Goal: Task Accomplishment & Management: Use online tool/utility

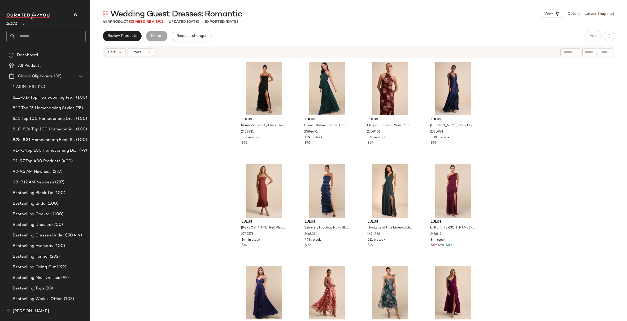
click at [551, 96] on div "Lulus Romantic Beauty Black Floral Embroidered Strapless Maxi Dress 2438911 354…" at bounding box center [358, 189] width 537 height 261
click at [592, 38] on button "Hub" at bounding box center [593, 36] width 17 height 11
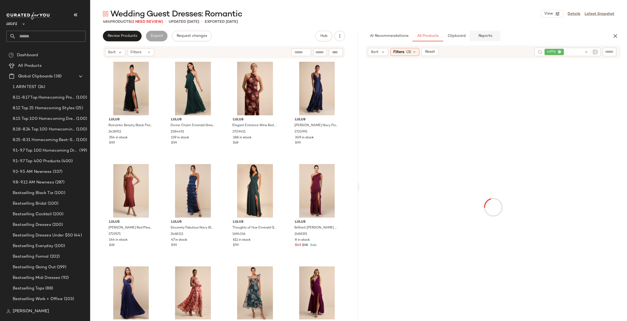
click at [491, 36] on span "Reports" at bounding box center [485, 36] width 14 height 4
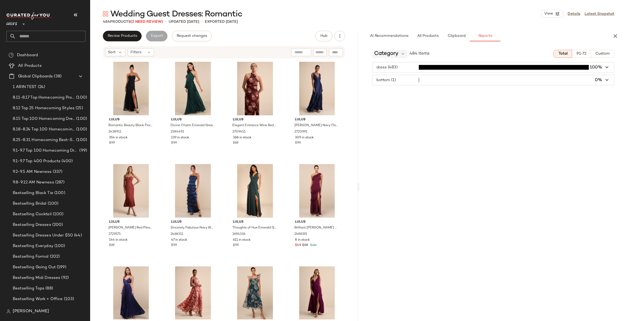
click at [388, 54] on span "Category" at bounding box center [386, 54] width 24 height 8
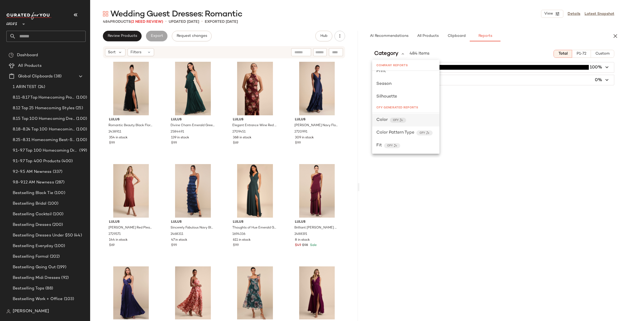
click at [411, 118] on div "Color CFY" at bounding box center [405, 120] width 59 height 6
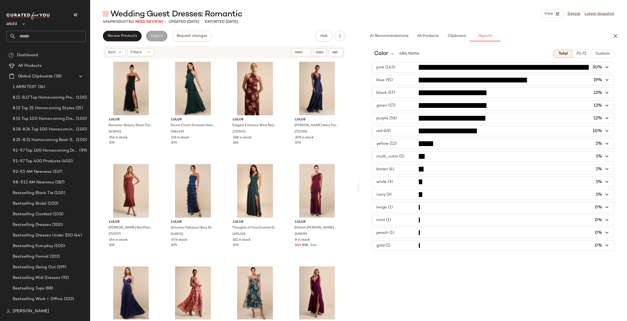
click at [616, 64] on div "pink (143) 30% blue (91) 19% black (57) 12% green (57) 12% purple (56) 12% red …" at bounding box center [494, 156] width 268 height 189
click at [607, 67] on icon "button" at bounding box center [607, 67] width 6 height 6
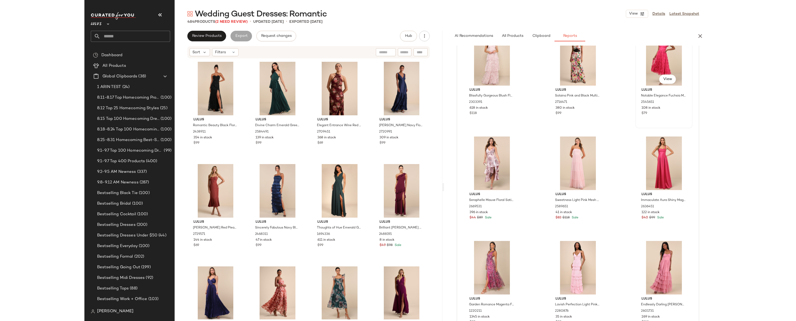
scroll to position [0, 0]
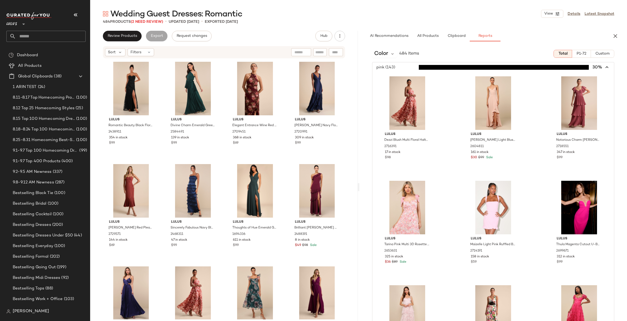
click at [604, 62] on span "button" at bounding box center [494, 67] width 242 height 10
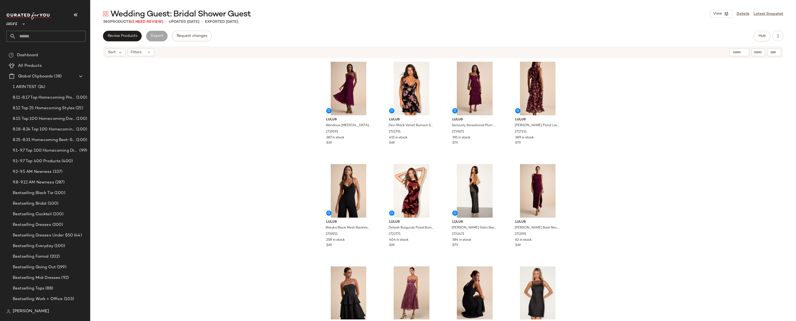
click at [603, 139] on div "Lulus Wondrous Muse Plum Pleated One-Shoulder Midi Dress 2739591 387 in stock $…" at bounding box center [442, 189] width 705 height 261
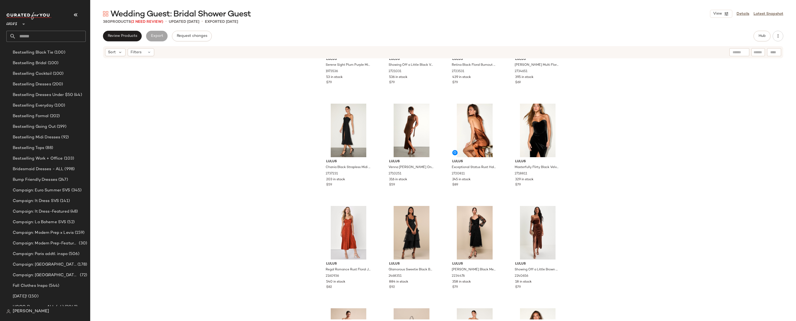
scroll to position [148, 0]
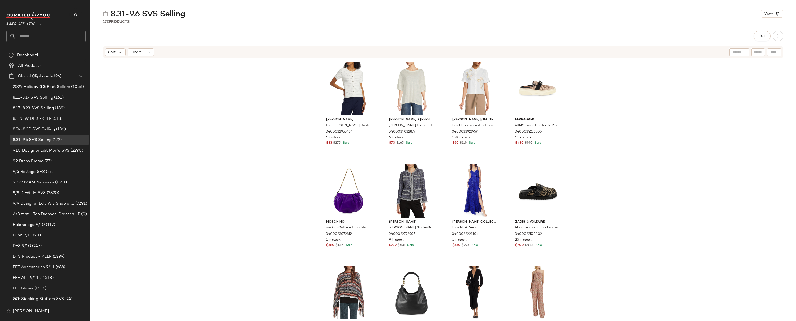
click at [609, 138] on div "[PERSON_NAME] The [PERSON_NAME] Cardigan 0400022955434 5 in stock $83 $275 Sale…" at bounding box center [442, 189] width 705 height 261
click at [610, 141] on div "[PERSON_NAME] The [PERSON_NAME] Cardigan 0400022955434 5 in stock $83 $275 Sale…" at bounding box center [442, 189] width 705 height 261
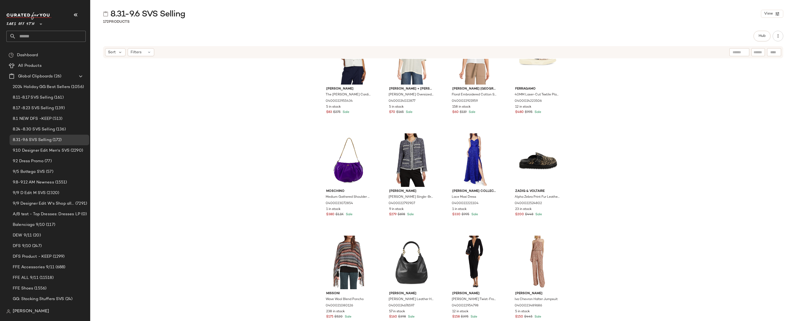
scroll to position [26, 0]
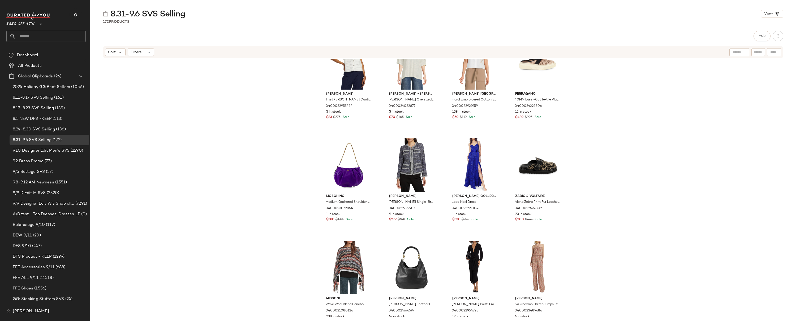
click at [611, 140] on div "[PERSON_NAME] The [PERSON_NAME] Cardigan 0400022955434 5 in stock $83 $275 Sale…" at bounding box center [442, 189] width 705 height 261
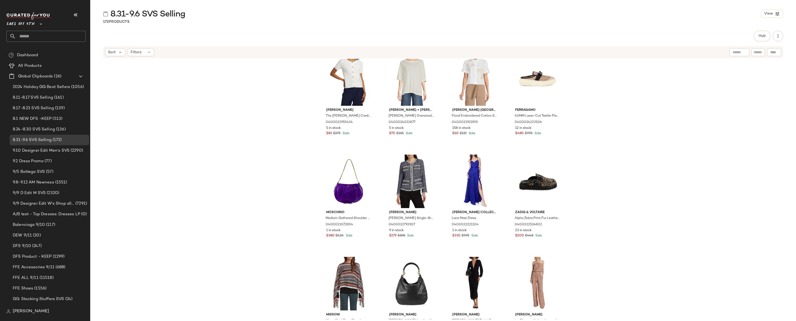
scroll to position [0, 0]
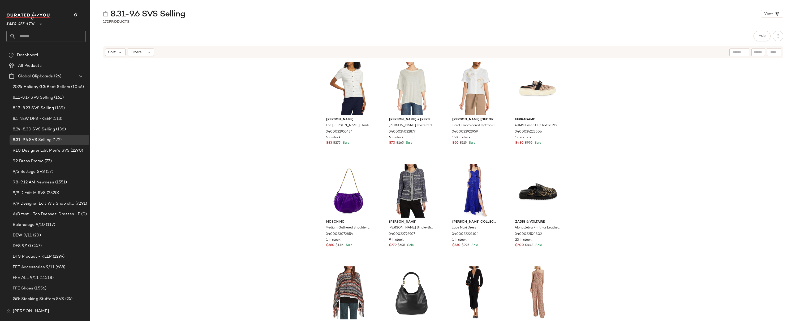
click at [608, 118] on div "[PERSON_NAME] The [PERSON_NAME] Cardigan 0400022955434 5 in stock $83 $275 Sale…" at bounding box center [442, 189] width 705 height 261
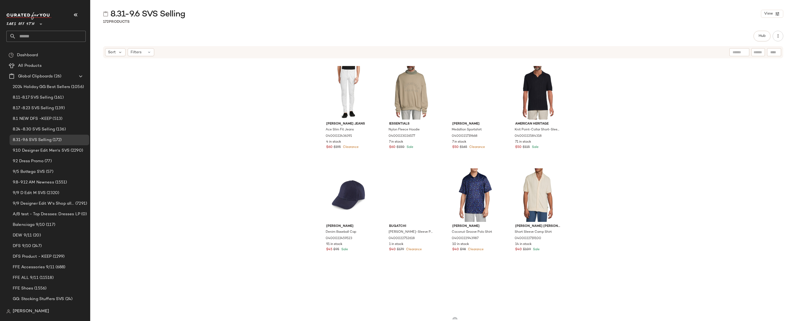
scroll to position [923, 0]
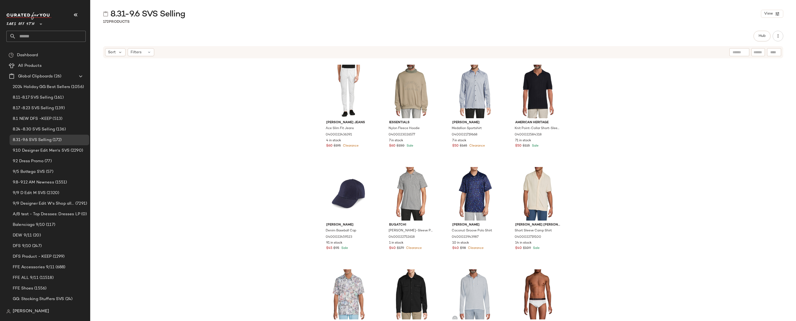
click at [752, 106] on div "Rta [PERSON_NAME] Allover Logo Drawstring Pants 0400023053807 7 in stock $80 $1…" at bounding box center [442, 189] width 705 height 261
click at [760, 36] on span "Hub" at bounding box center [761, 36] width 7 height 4
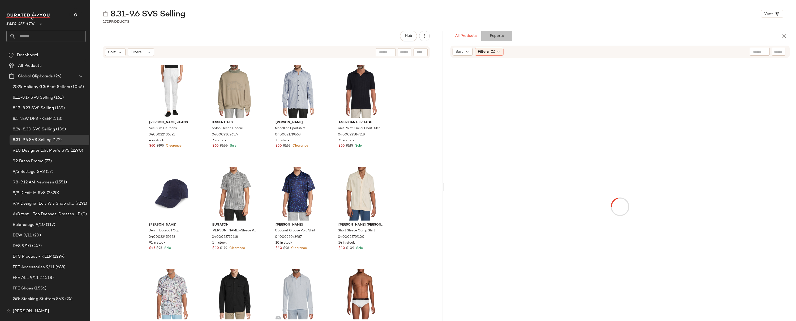
click at [499, 39] on button "Reports" at bounding box center [496, 36] width 31 height 11
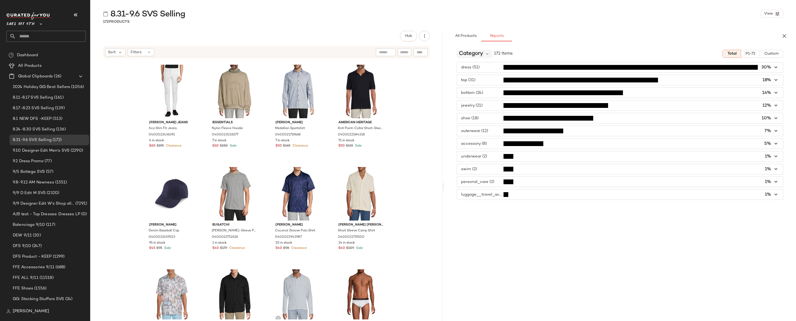
click at [477, 51] on span "Category" at bounding box center [471, 54] width 24 height 8
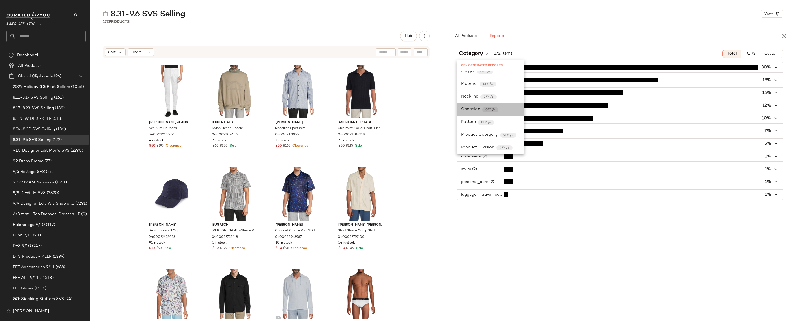
click at [503, 111] on div "Occasion CFY" at bounding box center [490, 109] width 59 height 6
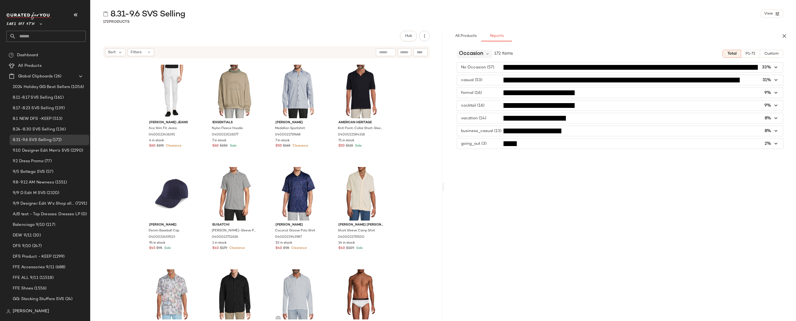
click at [480, 53] on span "Occasion" at bounding box center [471, 54] width 24 height 8
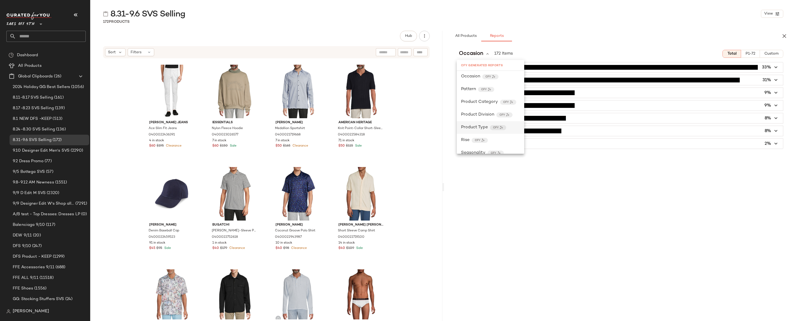
click at [480, 125] on span "Product Type" at bounding box center [474, 127] width 27 height 6
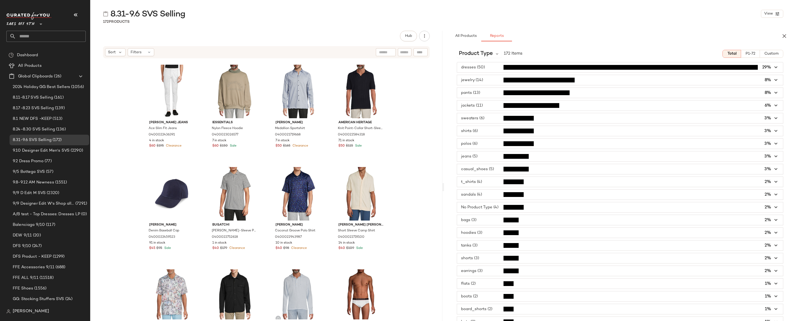
click at [773, 70] on icon "button" at bounding box center [776, 67] width 6 height 6
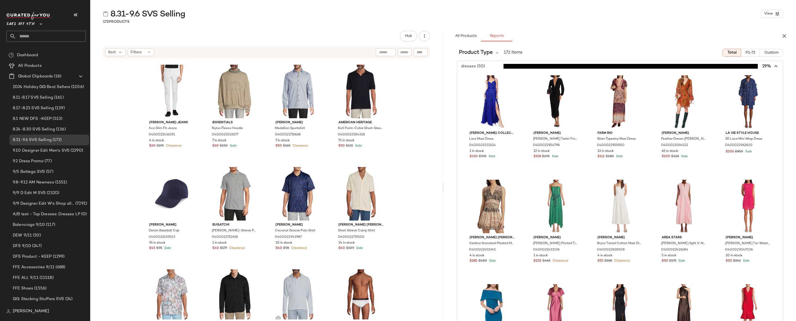
scroll to position [0, 0]
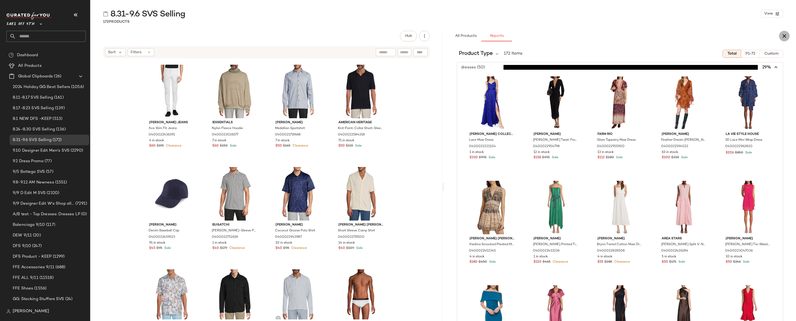
click at [784, 37] on icon "button" at bounding box center [784, 36] width 6 height 6
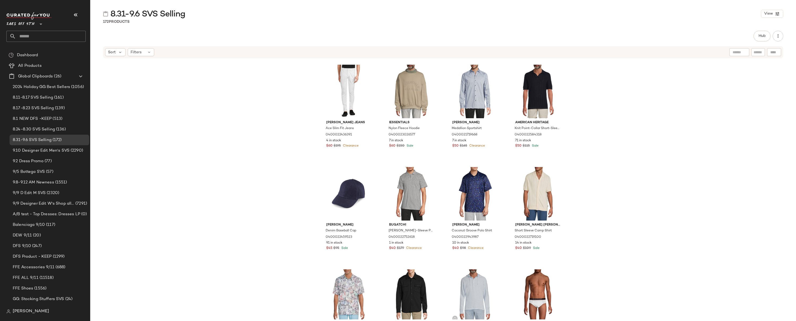
click at [607, 119] on div "Rta [PERSON_NAME] Allover Logo Drawstring Pants 0400023053807 7 in stock $80 $1…" at bounding box center [442, 189] width 705 height 261
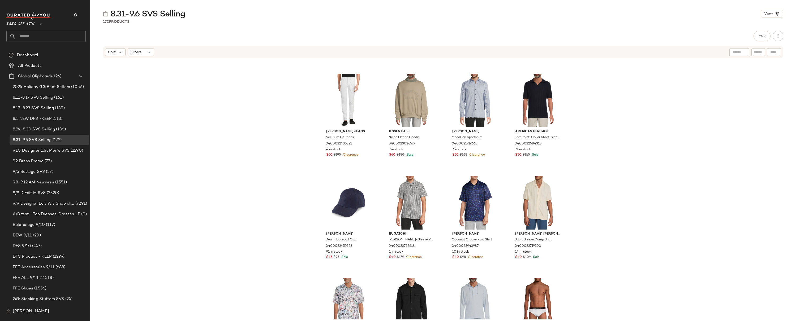
scroll to position [913, 0]
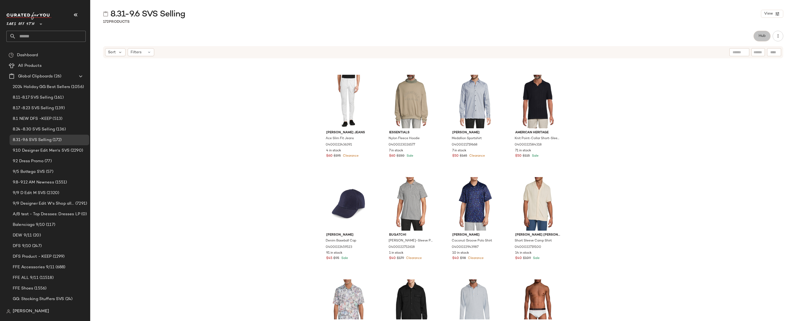
click at [762, 36] on span "Hub" at bounding box center [761, 36] width 7 height 4
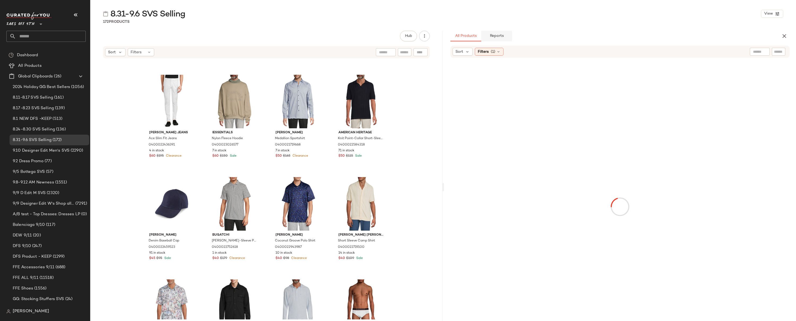
click at [493, 36] on span "Reports" at bounding box center [496, 36] width 14 height 4
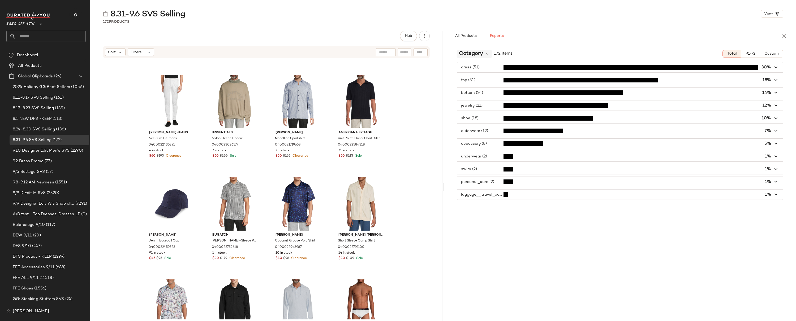
click at [482, 54] on span "Category" at bounding box center [471, 54] width 24 height 8
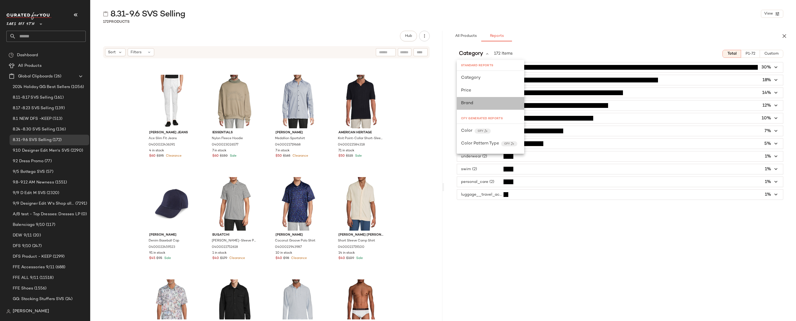
click at [478, 104] on div "Brand" at bounding box center [490, 103] width 59 height 6
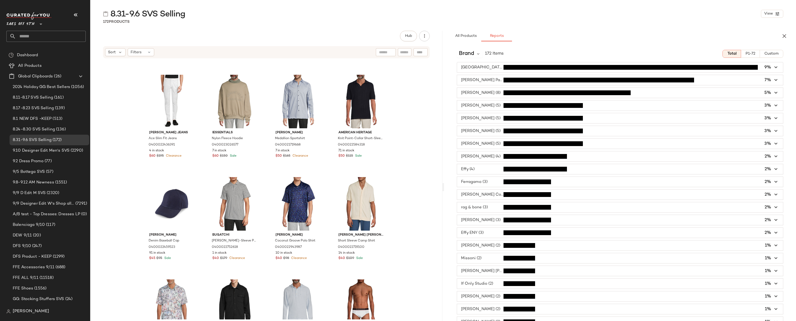
click at [486, 68] on span "button" at bounding box center [620, 67] width 326 height 10
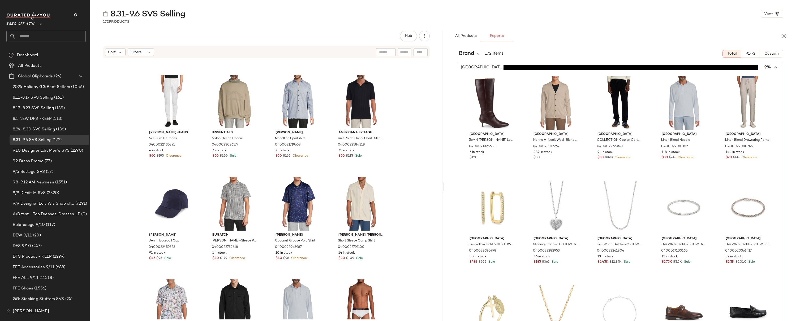
click at [486, 68] on span "button" at bounding box center [620, 67] width 326 height 10
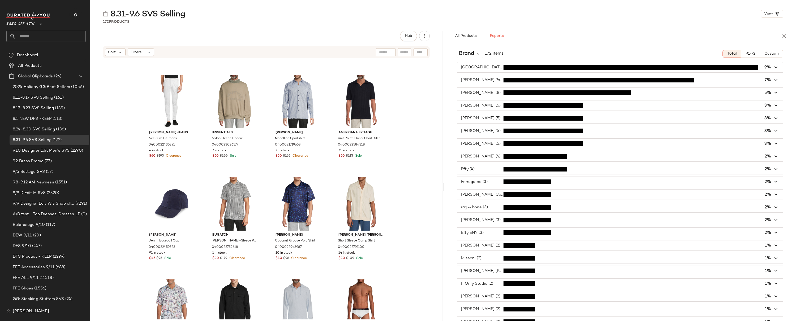
click at [305, 24] on div "8.31-9.6 SVS Selling View 172 Products Hub Sort Filters Rta [PERSON_NAME] Allov…" at bounding box center [442, 164] width 705 height 313
click at [33, 36] on input "text" at bounding box center [51, 36] width 70 height 11
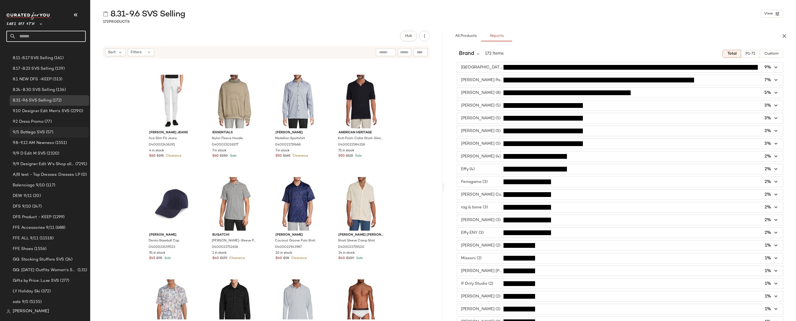
scroll to position [45, 0]
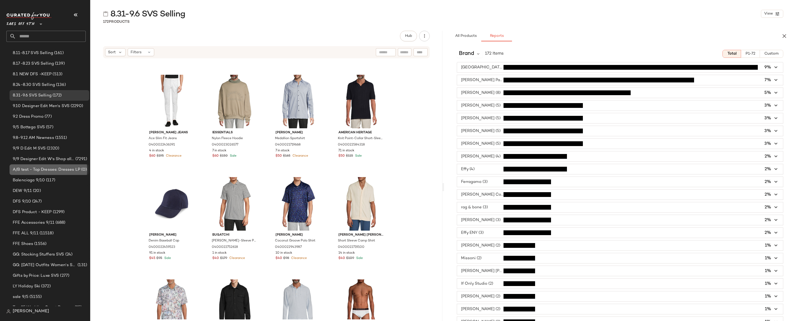
click at [67, 169] on span "A/B test - Top Dresses: Dresses LP" at bounding box center [46, 170] width 67 height 6
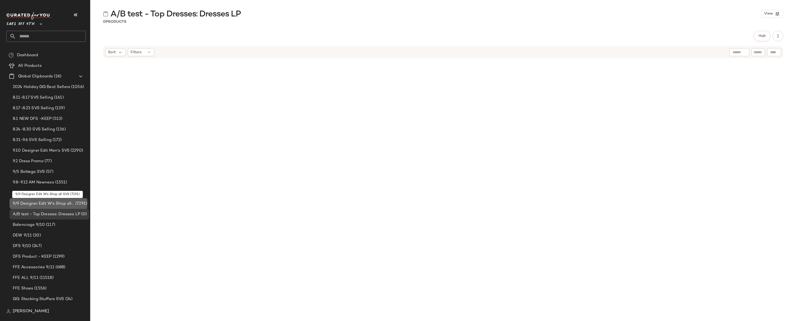
click at [66, 205] on span "9/9 Designer Edit W's Shop all SVS" at bounding box center [44, 204] width 62 height 6
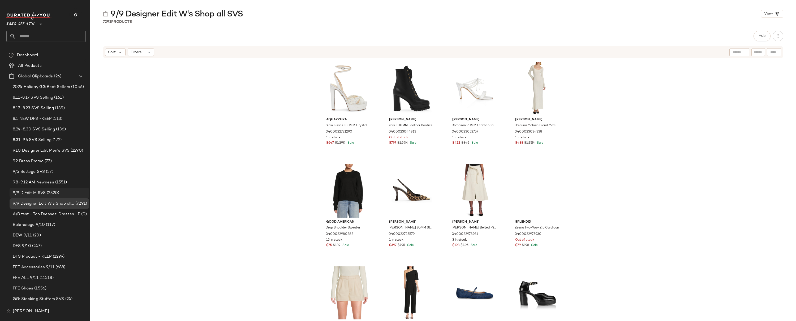
click at [41, 192] on span "9/9 D Edit M SVS" at bounding box center [29, 193] width 33 height 6
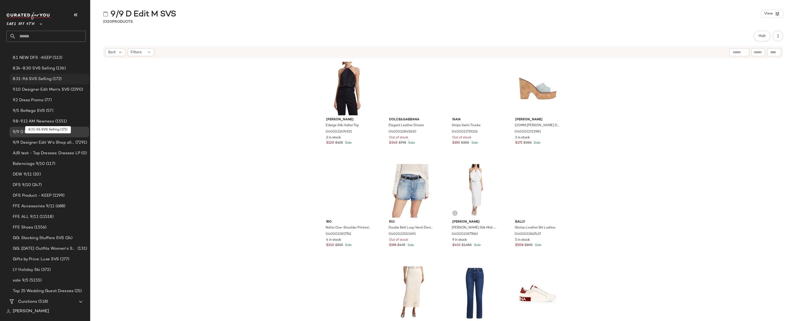
scroll to position [95, 0]
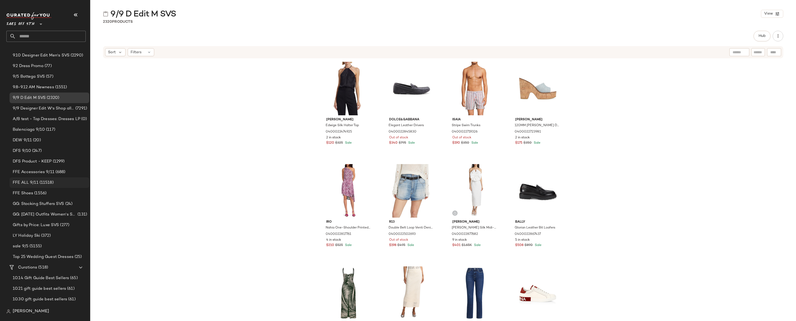
click at [23, 183] on span "FFE ALL 9/11" at bounding box center [26, 183] width 26 height 6
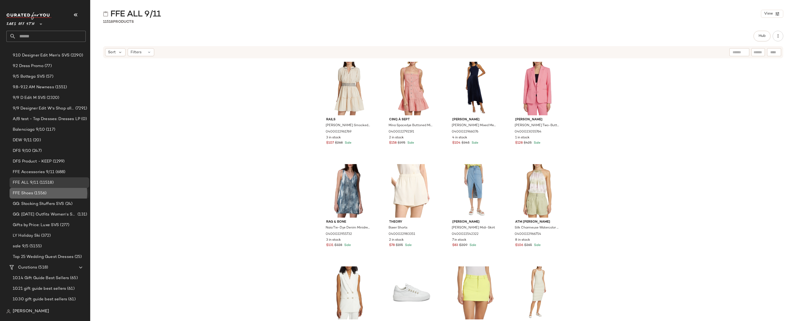
click at [64, 191] on div "FFE Shoes (1556)" at bounding box center [49, 193] width 76 height 6
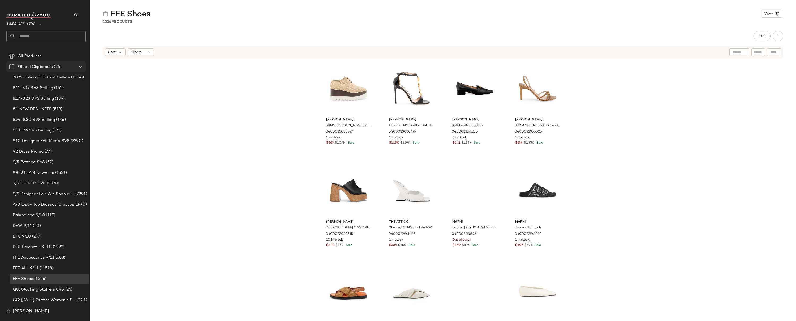
scroll to position [9, 0]
click at [43, 185] on span "9/9 D Edit M SVS" at bounding box center [29, 184] width 33 height 6
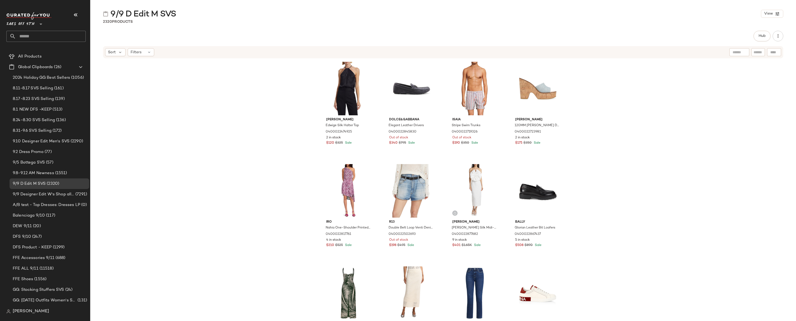
click at [103, 132] on div "[PERSON_NAME] Edwige Silk Halter Top 0400022474925 2 in stock $120 $325 Sale Do…" at bounding box center [442, 189] width 705 height 261
click at [182, 95] on div "[PERSON_NAME] Edwige Silk Halter Top 0400022474925 2 in stock $120 $325 Sale Do…" at bounding box center [442, 189] width 705 height 261
click at [66, 131] on div "8.31-9.6 SVS Selling (172)" at bounding box center [49, 131] width 76 height 6
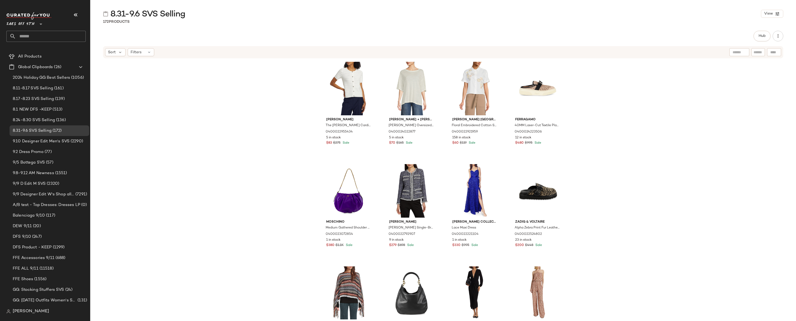
click at [644, 99] on div "[PERSON_NAME] The [PERSON_NAME] Cardigan 0400022955434 5 in stock $83 $275 Sale…" at bounding box center [442, 189] width 705 height 261
click at [138, 52] on span "Filters" at bounding box center [136, 53] width 11 height 6
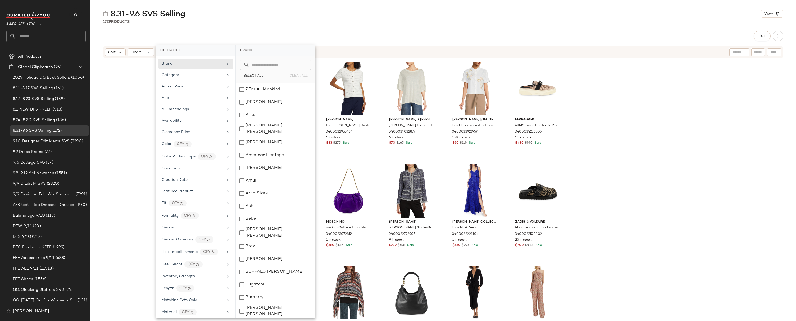
click at [146, 94] on div "[PERSON_NAME] The [PERSON_NAME] Cardigan 0400022955434 5 in stock $83 $275 Sale…" at bounding box center [442, 189] width 705 height 261
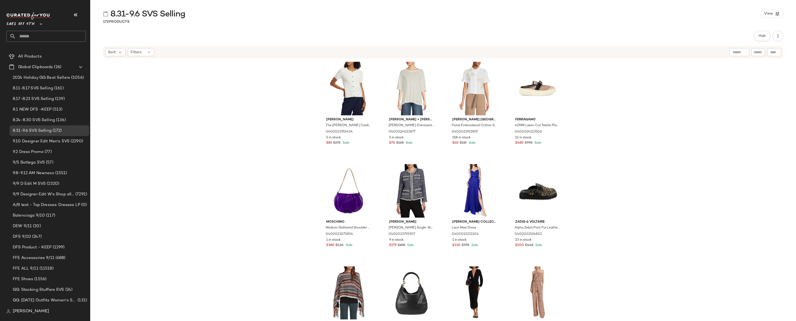
click at [142, 47] on div "Sort Filters" at bounding box center [443, 52] width 680 height 12
click at [142, 54] on div "Filters" at bounding box center [141, 52] width 27 height 8
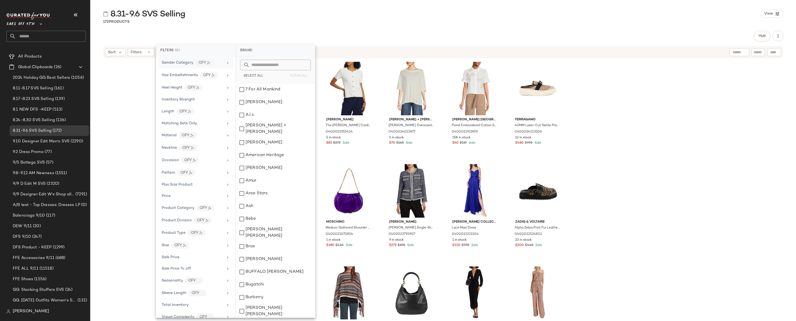
scroll to position [185, 0]
click at [595, 121] on div "[PERSON_NAME] The [PERSON_NAME] Cardigan 0400022955434 5 in stock $83 $275 Sale…" at bounding box center [442, 189] width 705 height 261
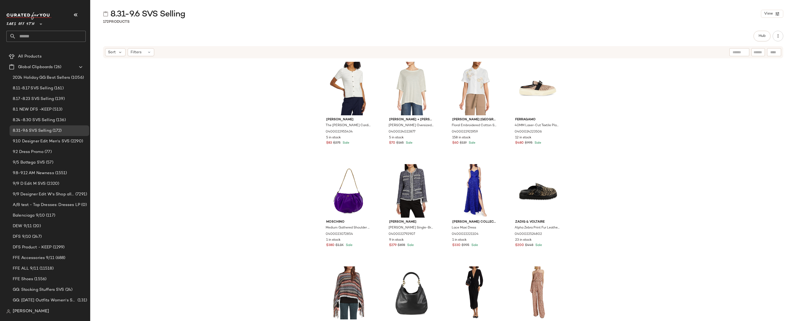
click at [132, 87] on div "[PERSON_NAME] The [PERSON_NAME] Cardigan 0400022955434 5 in stock $83 $275 Sale…" at bounding box center [442, 189] width 705 height 261
click at [131, 77] on div "[PERSON_NAME] The [PERSON_NAME] Cardigan 0400022955434 5 in stock $83 $275 Sale…" at bounding box center [442, 189] width 705 height 261
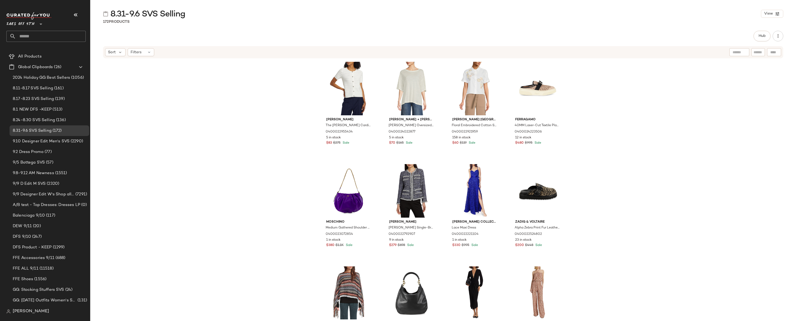
click at [131, 77] on div "[PERSON_NAME] The [PERSON_NAME] Cardigan 0400022955434 5 in stock $83 $275 Sale…" at bounding box center [442, 189] width 705 height 261
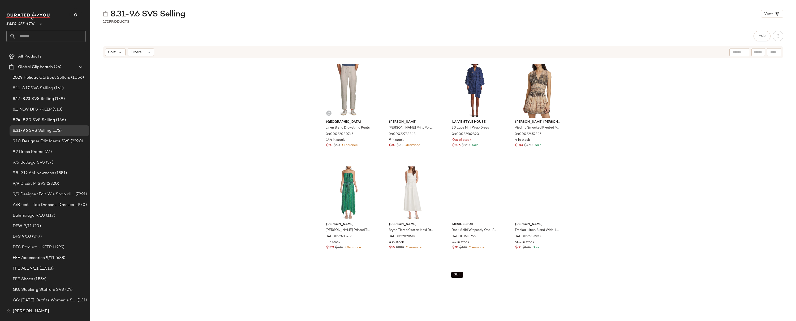
scroll to position [1232, 0]
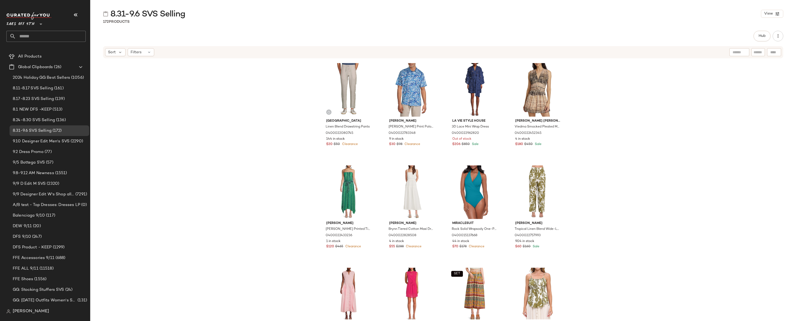
click at [600, 127] on div "[PERSON_NAME] [PERSON_NAME] Print Polo Shirt 0400022944005 8 in stock $40 $98 C…" at bounding box center [442, 189] width 705 height 261
click at [612, 95] on div "[PERSON_NAME] [PERSON_NAME] Print Polo Shirt 0400022944005 8 in stock $40 $98 C…" at bounding box center [442, 189] width 705 height 261
drag, startPoint x: 612, startPoint y: 95, endPoint x: 734, endPoint y: 65, distance: 125.5
click at [615, 94] on div "[PERSON_NAME] [PERSON_NAME] Print Polo Shirt 0400022944005 8 in stock $40 $98 C…" at bounding box center [442, 189] width 705 height 261
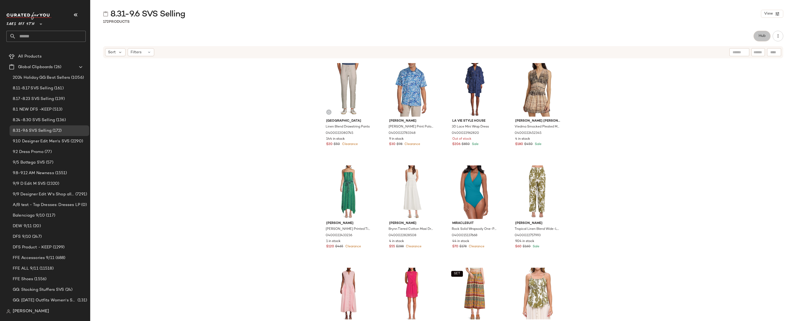
click at [761, 35] on span "Hub" at bounding box center [761, 36] width 7 height 4
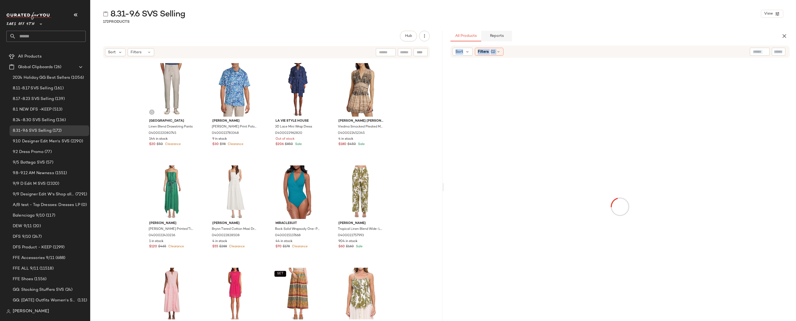
click at [499, 33] on button "Reports" at bounding box center [496, 36] width 31 height 11
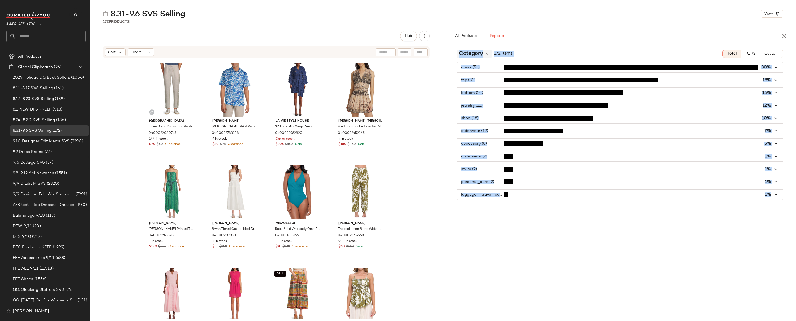
click at [482, 53] on span "Category" at bounding box center [471, 54] width 24 height 8
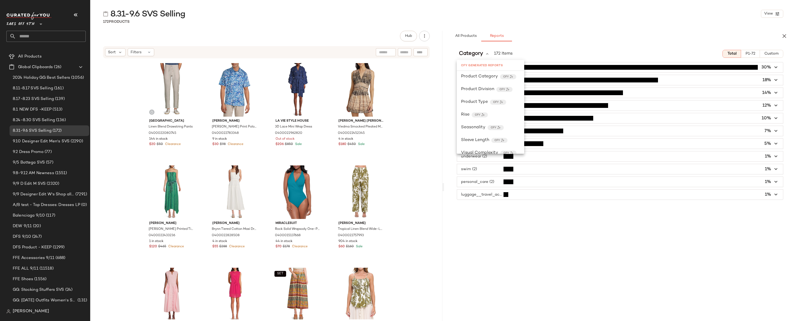
scroll to position [215, 0]
click at [643, 36] on div "All Products Reports" at bounding box center [611, 36] width 322 height 11
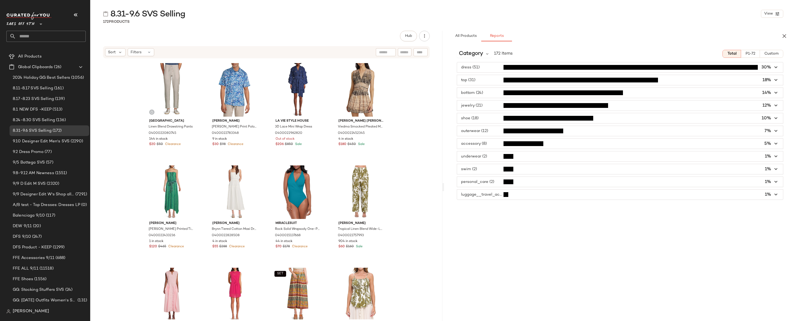
click at [489, 68] on span "button" at bounding box center [620, 67] width 326 height 10
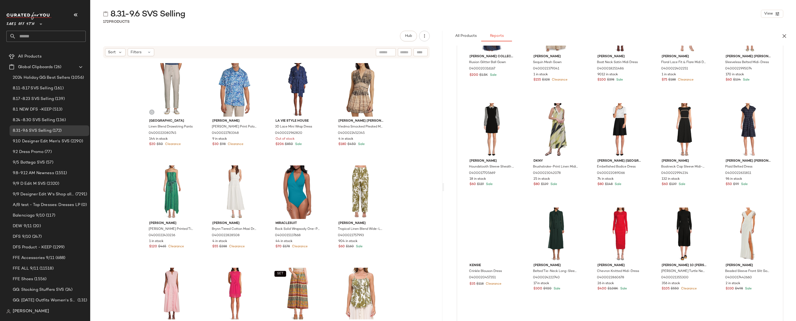
scroll to position [814, 0]
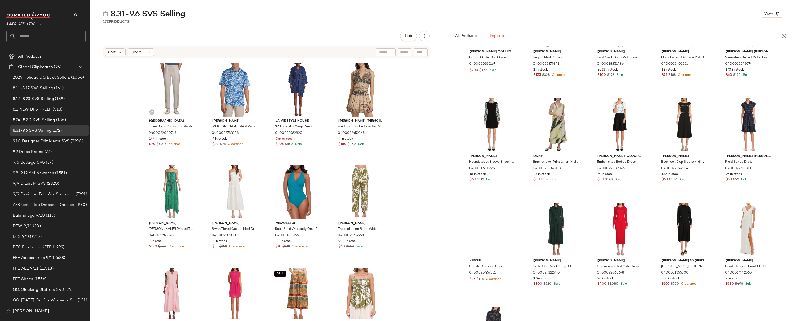
click at [448, 11] on div "8.31-9.6 SVS Selling View" at bounding box center [442, 13] width 705 height 11
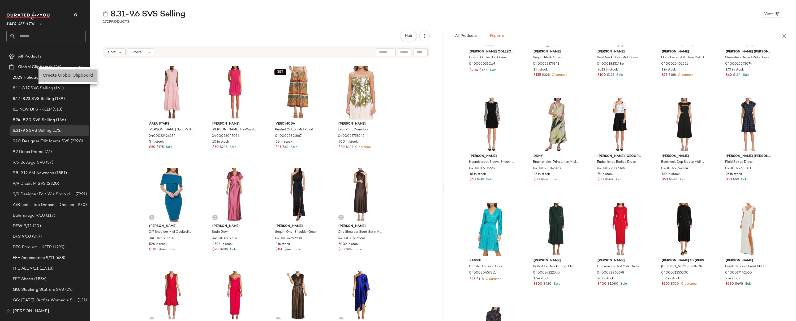
click at [62, 76] on span "Create Global Clipboard" at bounding box center [68, 75] width 50 height 5
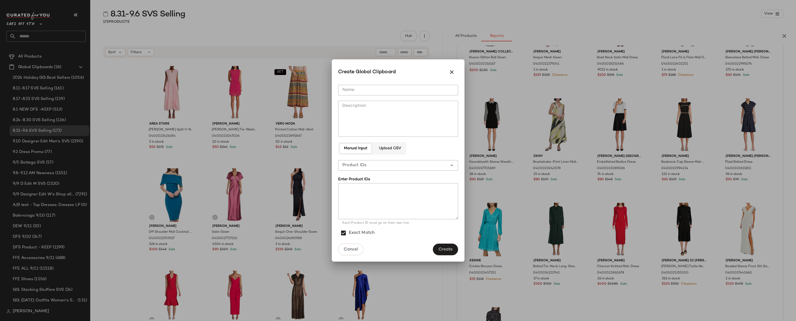
click at [375, 93] on input "Name" at bounding box center [398, 90] width 120 height 11
type input "**********"
click at [368, 193] on textarea at bounding box center [398, 201] width 120 height 36
paste textarea "**********"
type textarea "**********"
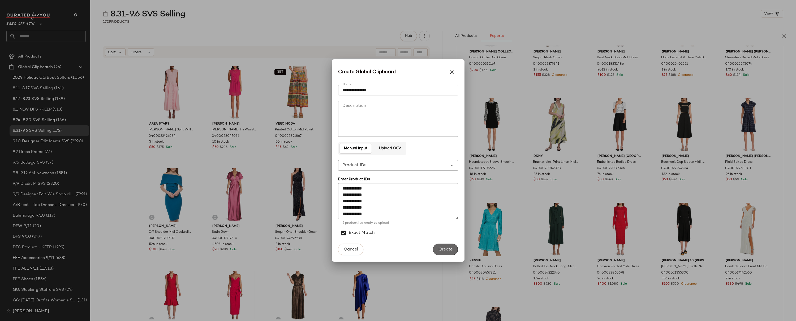
click at [446, 250] on span "Create" at bounding box center [445, 249] width 14 height 5
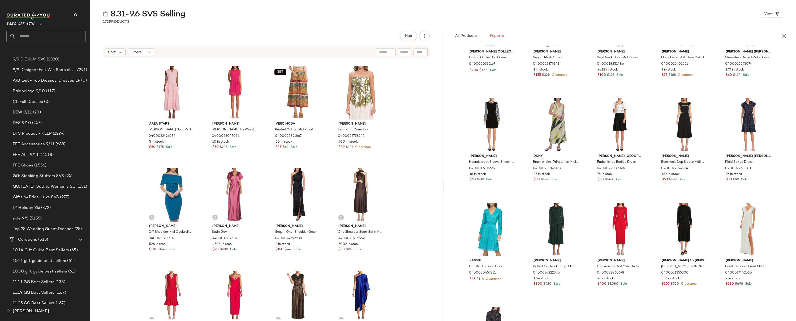
scroll to position [121, 0]
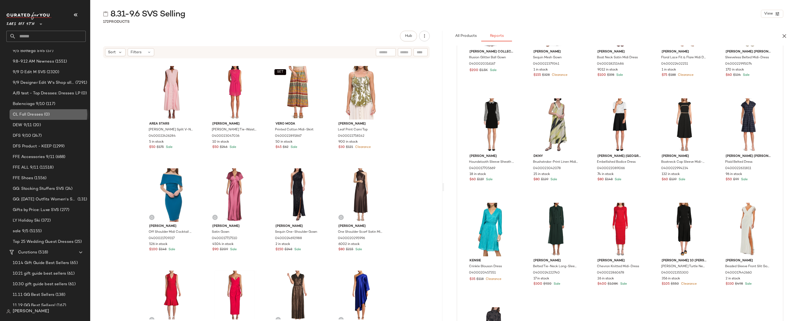
click at [36, 115] on span "CL Fall Dresses" at bounding box center [28, 115] width 30 height 6
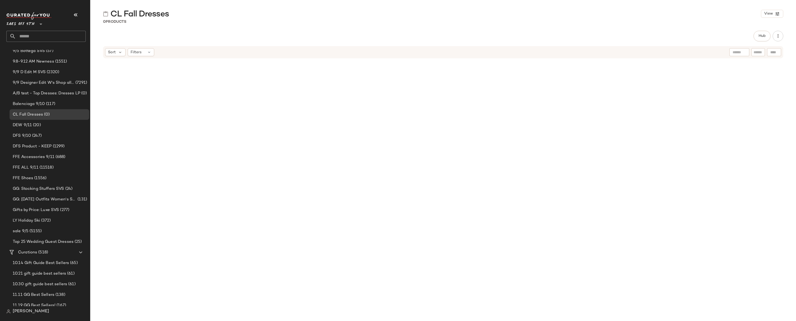
click at [162, 73] on div at bounding box center [442, 178] width 705 height 239
click at [527, 67] on div at bounding box center [443, 178] width 246 height 237
click at [185, 82] on div at bounding box center [442, 178] width 705 height 239
click at [207, 80] on div at bounding box center [442, 178] width 705 height 239
click at [751, 64] on div at bounding box center [442, 178] width 705 height 239
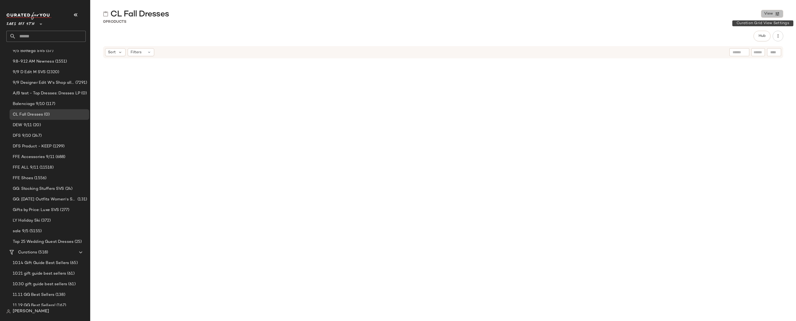
click at [774, 16] on button "View" at bounding box center [772, 14] width 22 height 8
click at [665, 28] on div "CL Fall Dresses View 0 Products Hub Sort Filters" at bounding box center [442, 164] width 705 height 313
click at [765, 36] on span "Hub" at bounding box center [761, 36] width 7 height 4
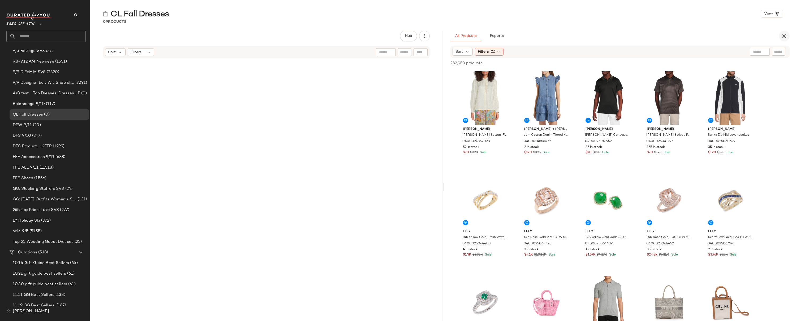
click at [783, 37] on icon "button" at bounding box center [784, 36] width 6 height 6
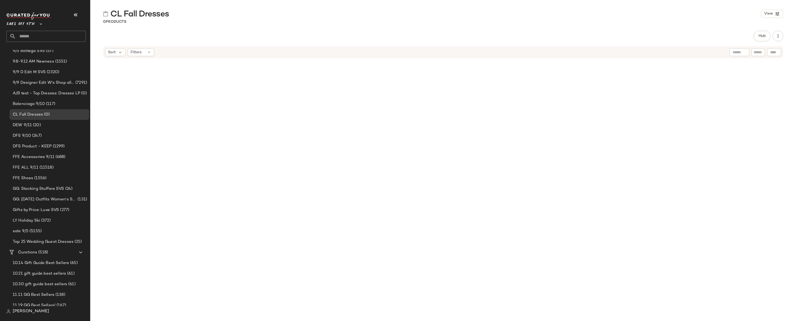
click at [112, 76] on div at bounding box center [442, 178] width 705 height 239
click at [145, 84] on div at bounding box center [442, 178] width 705 height 239
click at [143, 53] on div "Filters" at bounding box center [141, 52] width 27 height 8
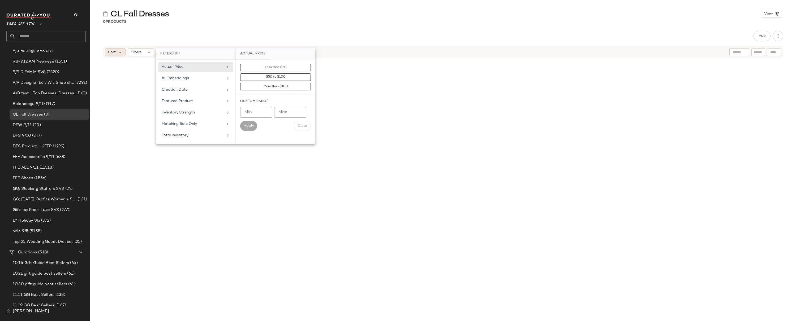
click at [113, 54] on span "Sort" at bounding box center [112, 53] width 8 height 6
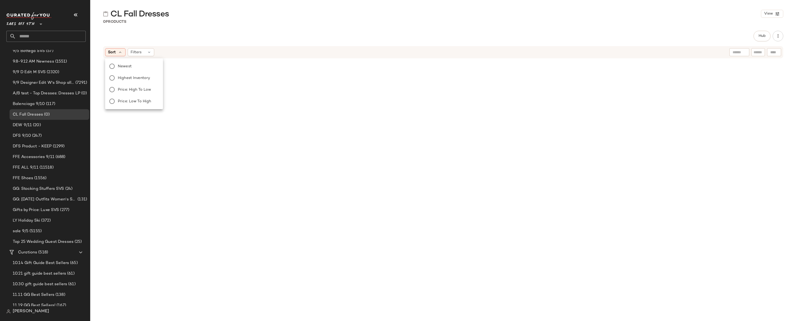
click at [119, 87] on span "Price: High to Low" at bounding box center [134, 90] width 33 height 6
click at [288, 116] on div at bounding box center [442, 178] width 705 height 239
click at [229, 97] on div at bounding box center [442, 178] width 705 height 239
click at [180, 72] on div at bounding box center [442, 178] width 705 height 239
click at [155, 54] on icon at bounding box center [153, 52] width 5 height 5
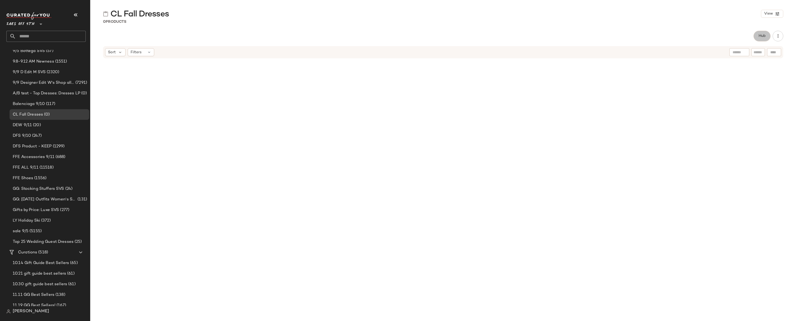
click at [759, 40] on button "Hub" at bounding box center [761, 36] width 17 height 11
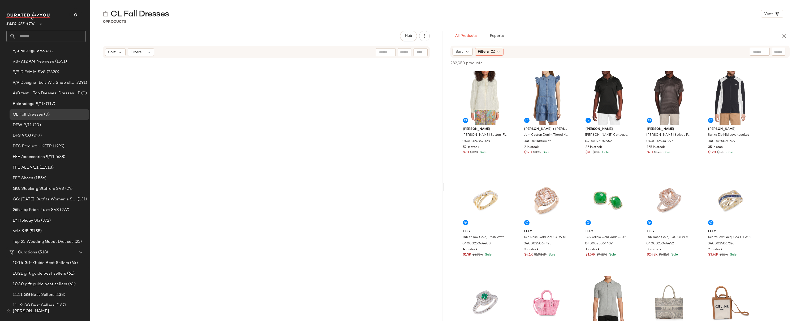
click at [114, 110] on div at bounding box center [266, 189] width 352 height 261
click at [133, 120] on div at bounding box center [266, 189] width 352 height 261
click at [44, 139] on div "Delete" at bounding box center [45, 136] width 26 height 13
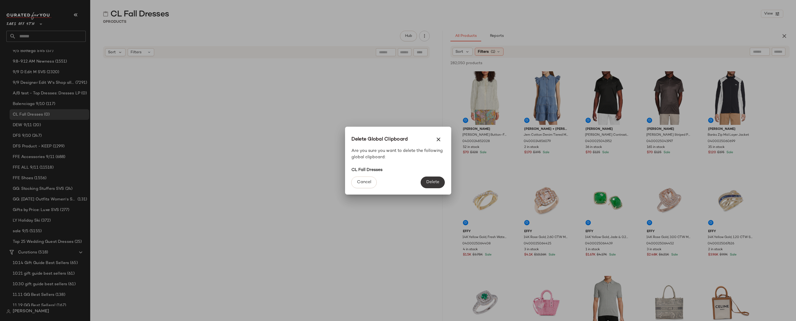
click at [428, 183] on span "Delete" at bounding box center [432, 182] width 13 height 5
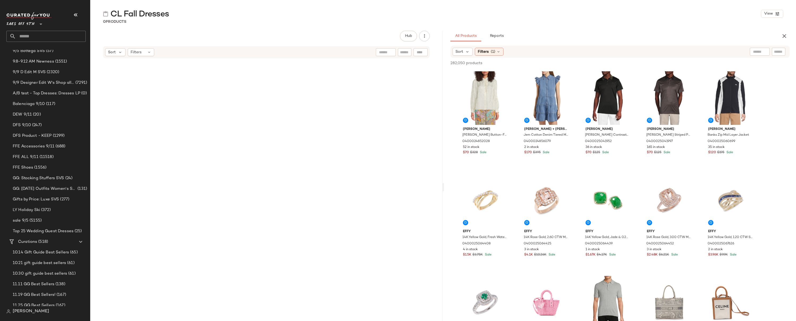
click at [209, 118] on div at bounding box center [266, 190] width 246 height 260
